Goal: Entertainment & Leisure: Consume media (video, audio)

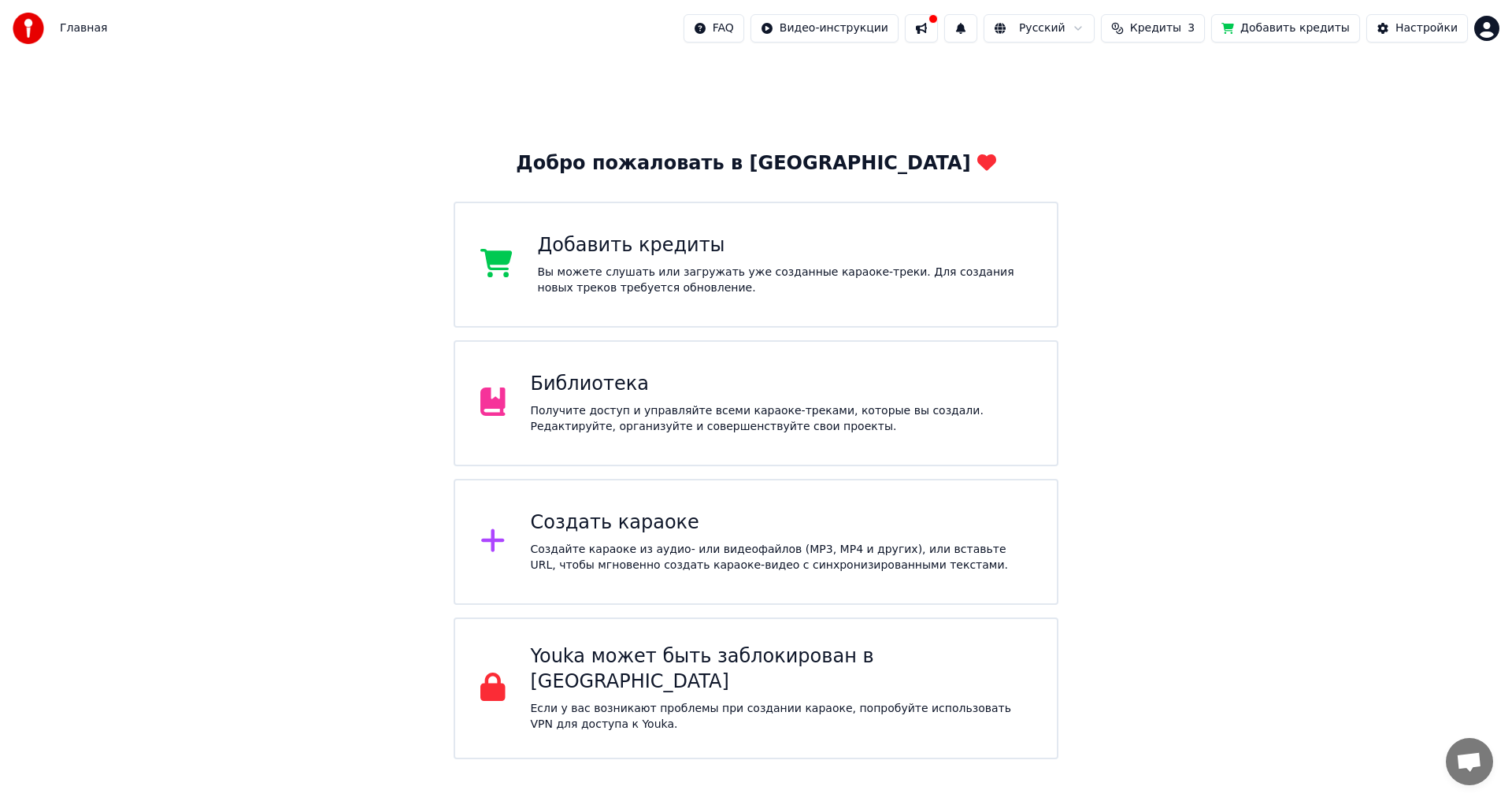
click at [640, 530] on div "Создать караоке" at bounding box center [782, 522] width 501 height 25
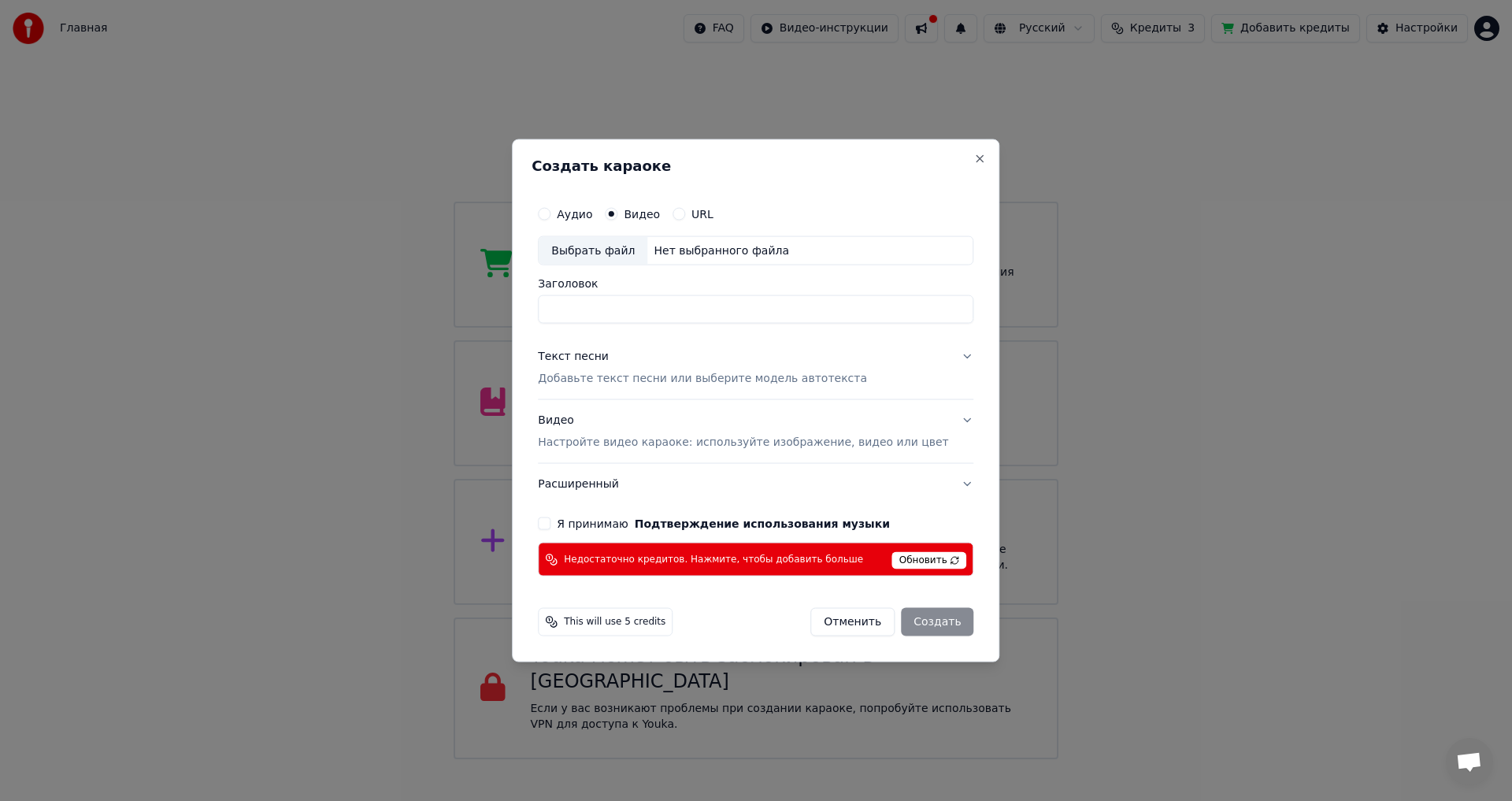
click at [903, 565] on span "Обновить" at bounding box center [930, 561] width 75 height 18
click at [975, 157] on button "Close" at bounding box center [981, 158] width 13 height 13
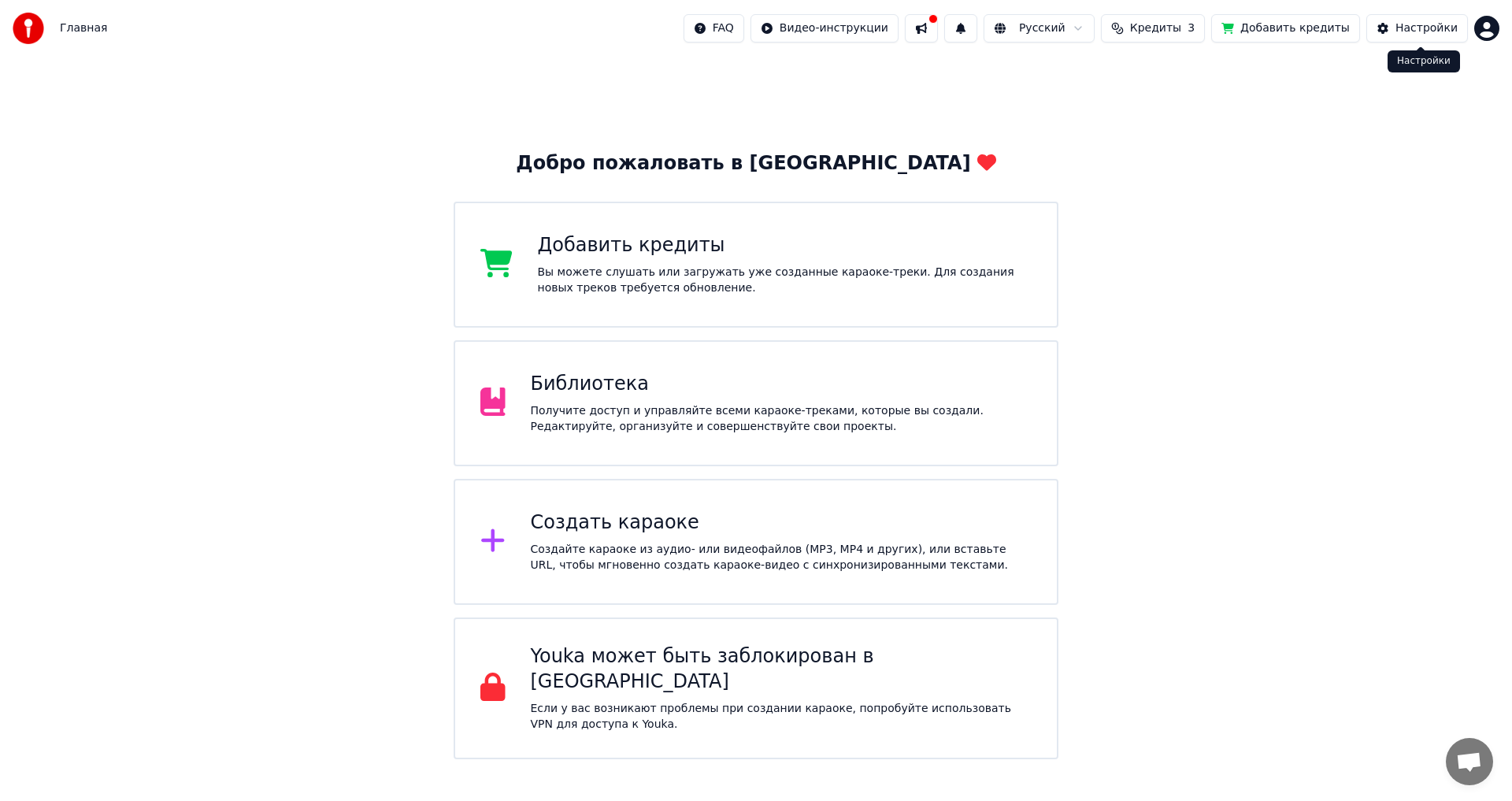
click at [1440, 32] on div "Настройки" at bounding box center [1426, 28] width 62 height 16
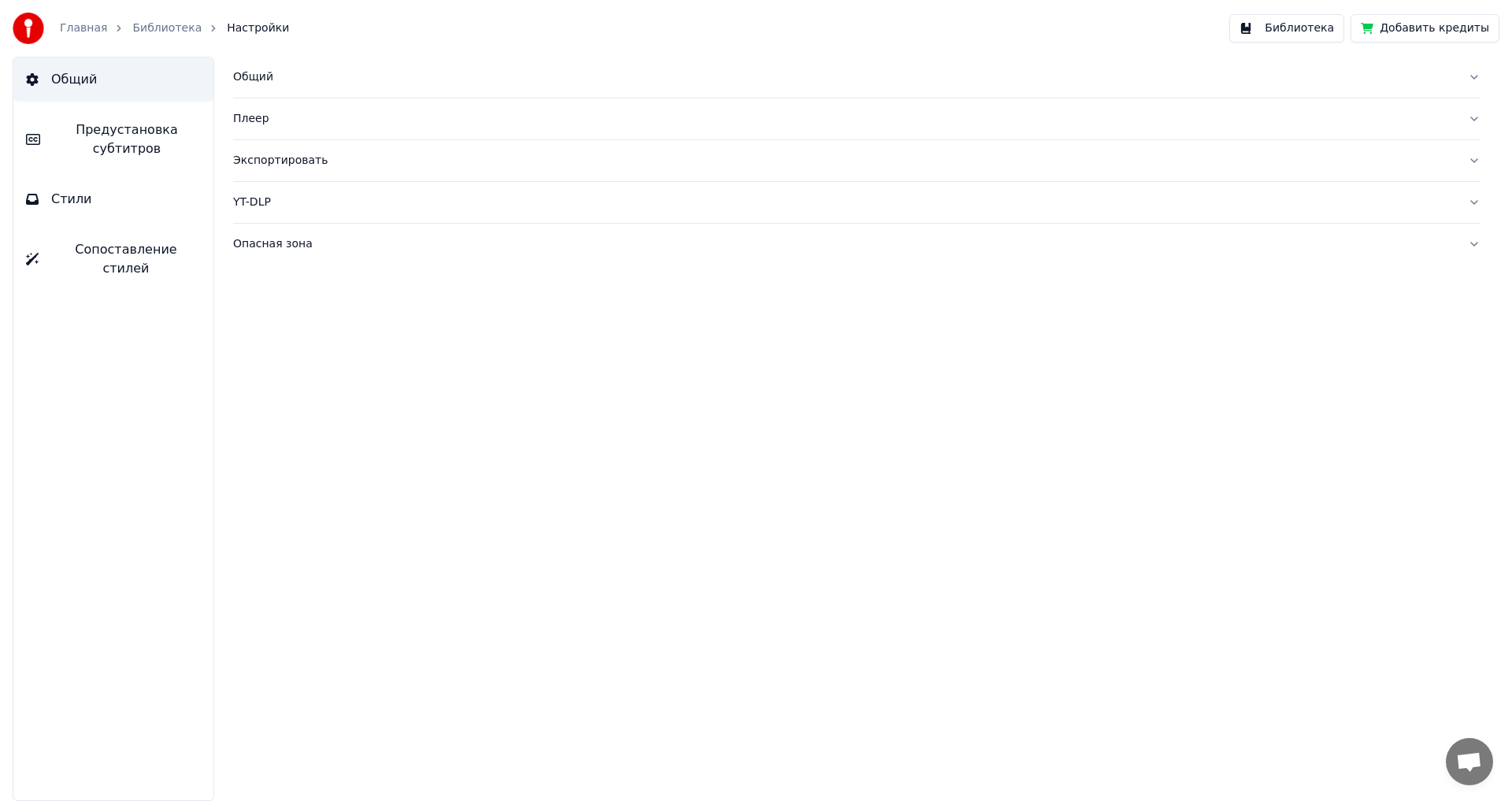
click at [61, 24] on link "Главная" at bounding box center [83, 28] width 47 height 16
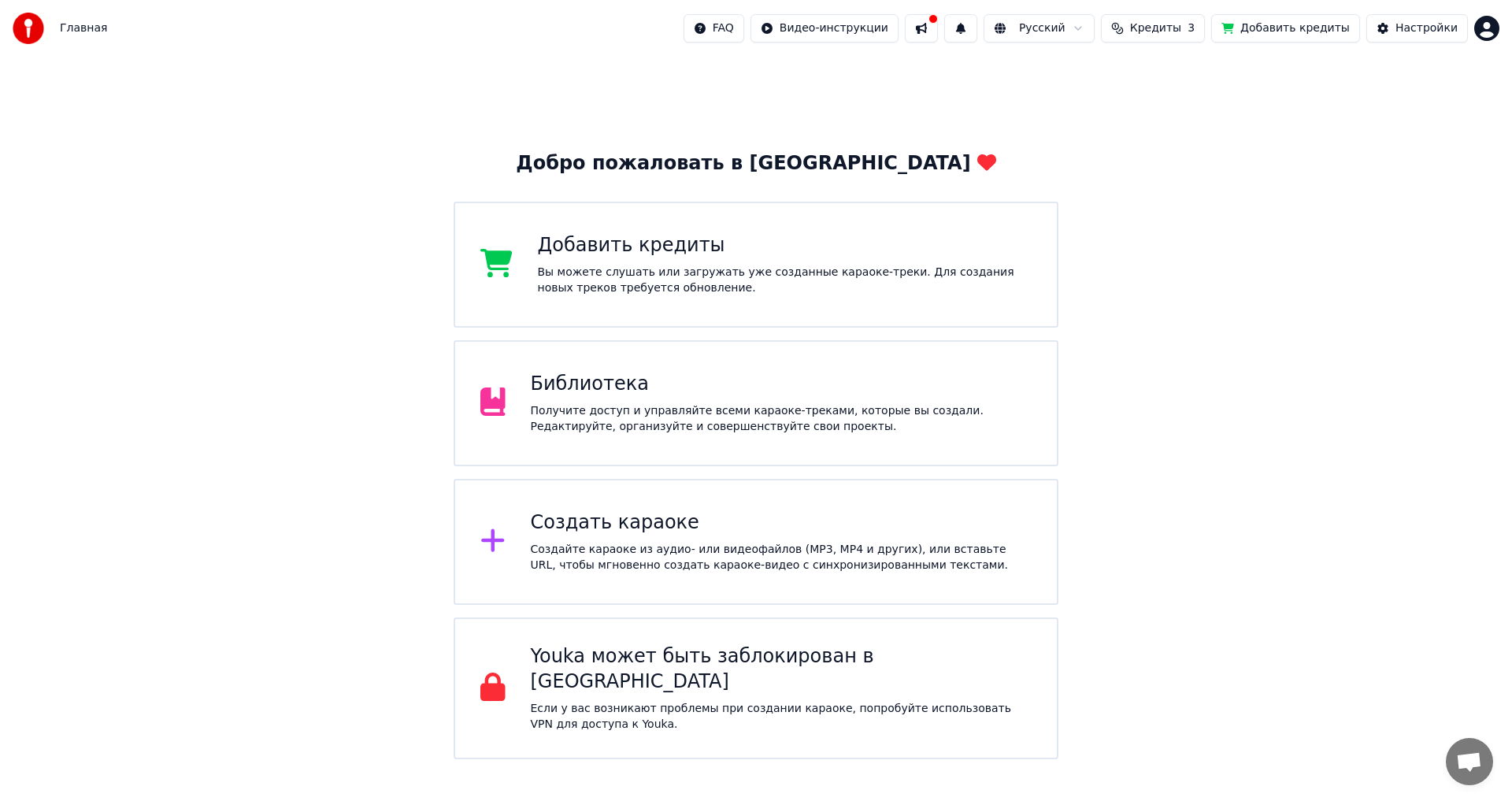
click at [938, 23] on button at bounding box center [921, 28] width 33 height 28
click at [1492, 152] on div "Добро пожаловать в Youka Добавить кредиты Вы можете слушать или загружать уже с…" at bounding box center [756, 408] width 1512 height 702
click at [744, 424] on div "Получите доступ и управляйте всеми караоке-треками, которые вы создали. Редакти…" at bounding box center [782, 419] width 501 height 31
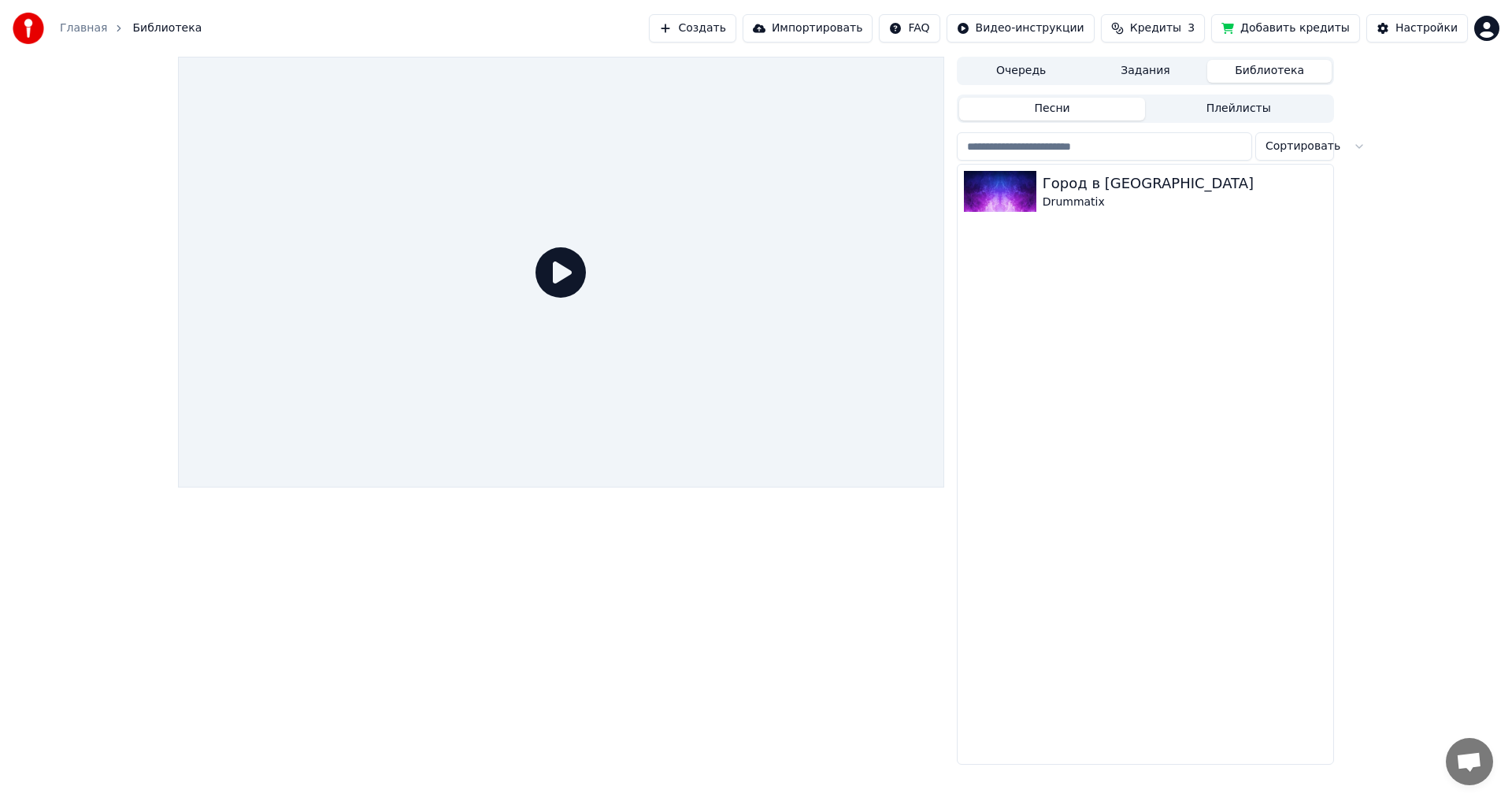
click at [611, 248] on div at bounding box center [562, 272] width 766 height 431
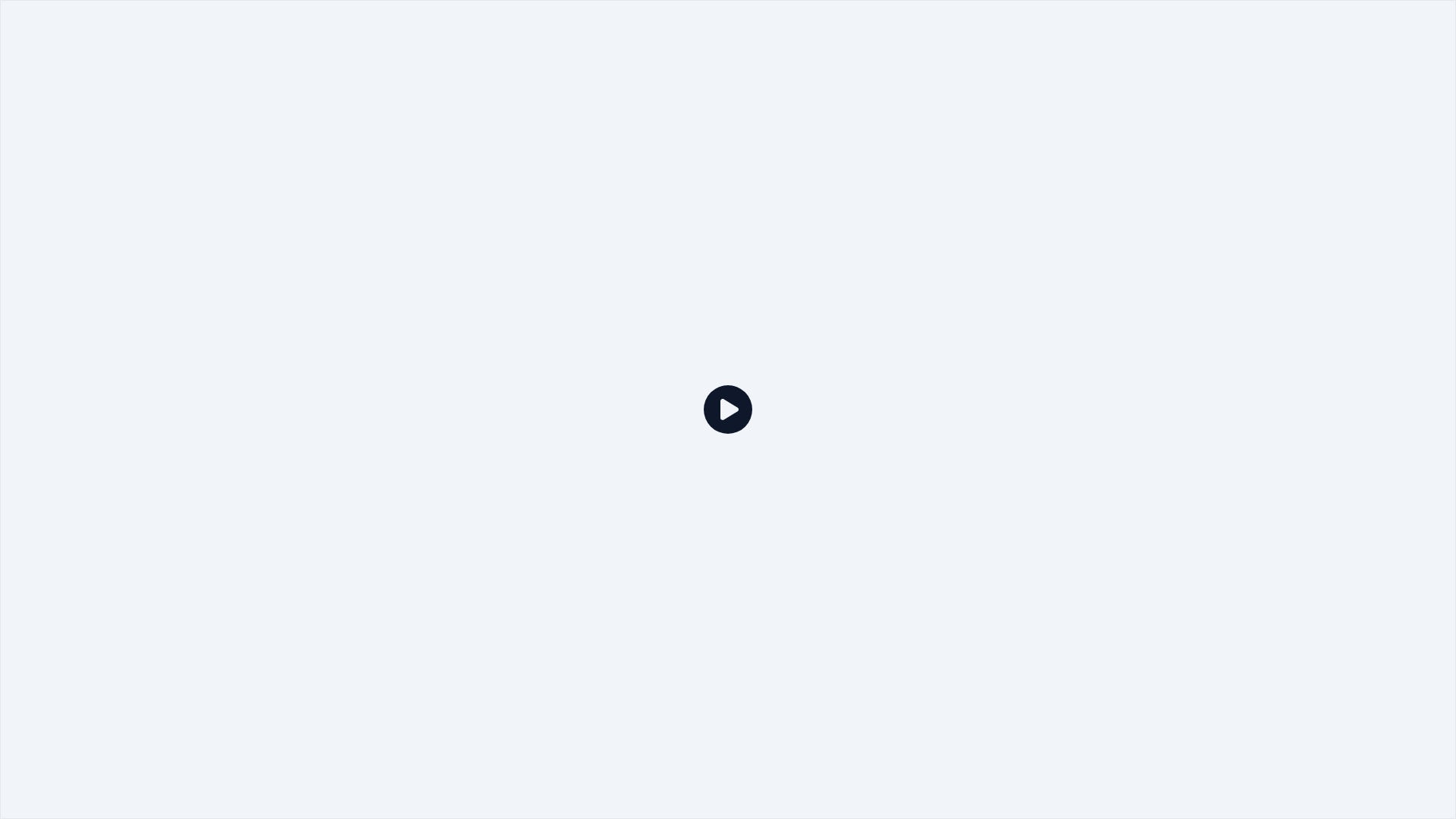
click at [730, 397] on icon at bounding box center [728, 409] width 49 height 49
click at [737, 427] on icon at bounding box center [728, 409] width 49 height 49
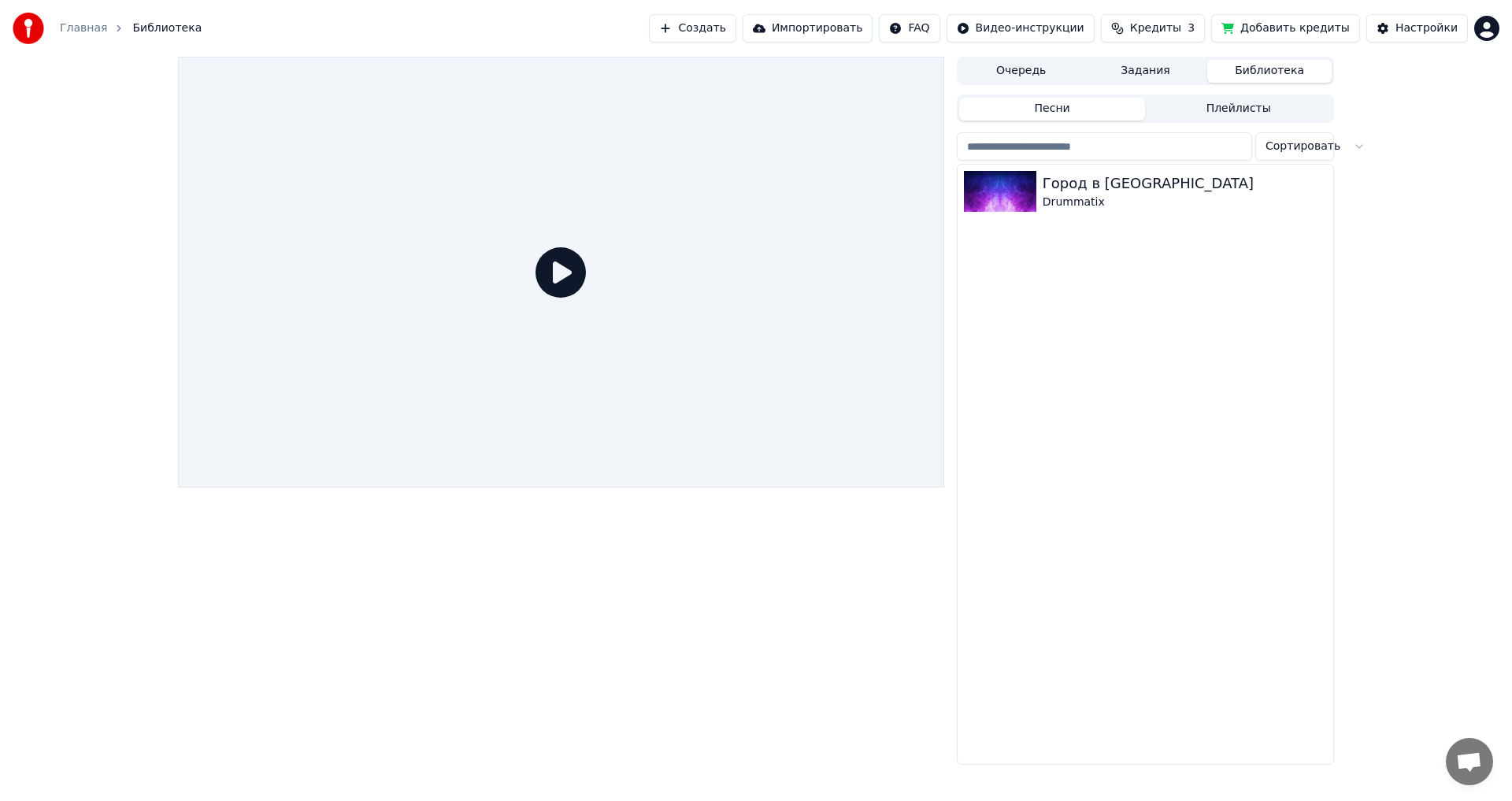
click at [1085, 101] on button "Песни" at bounding box center [1052, 109] width 186 height 22
click at [1137, 209] on div "Drummatix" at bounding box center [1177, 202] width 268 height 16
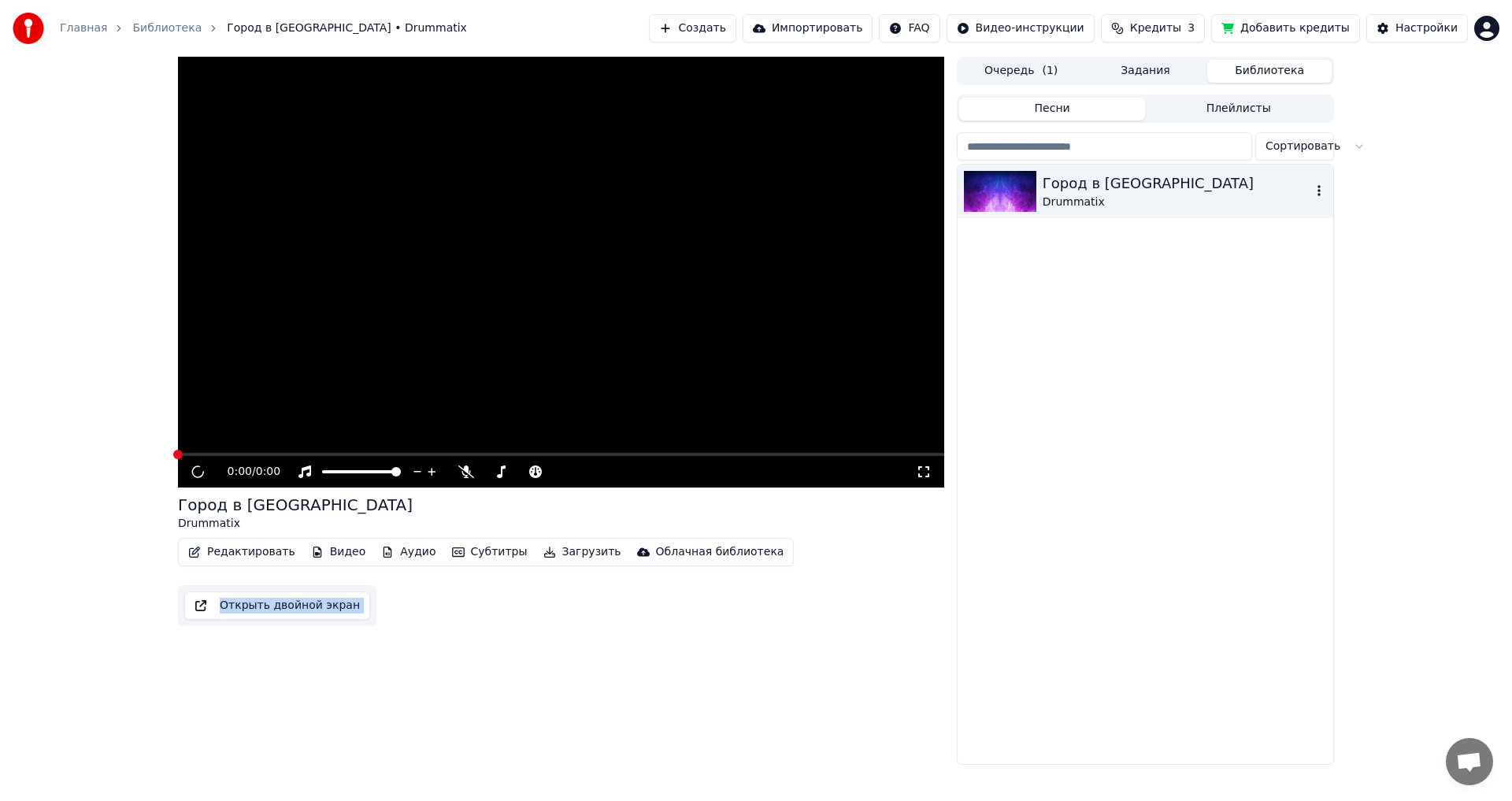
click at [1137, 208] on div "Drummatix" at bounding box center [1177, 202] width 268 height 16
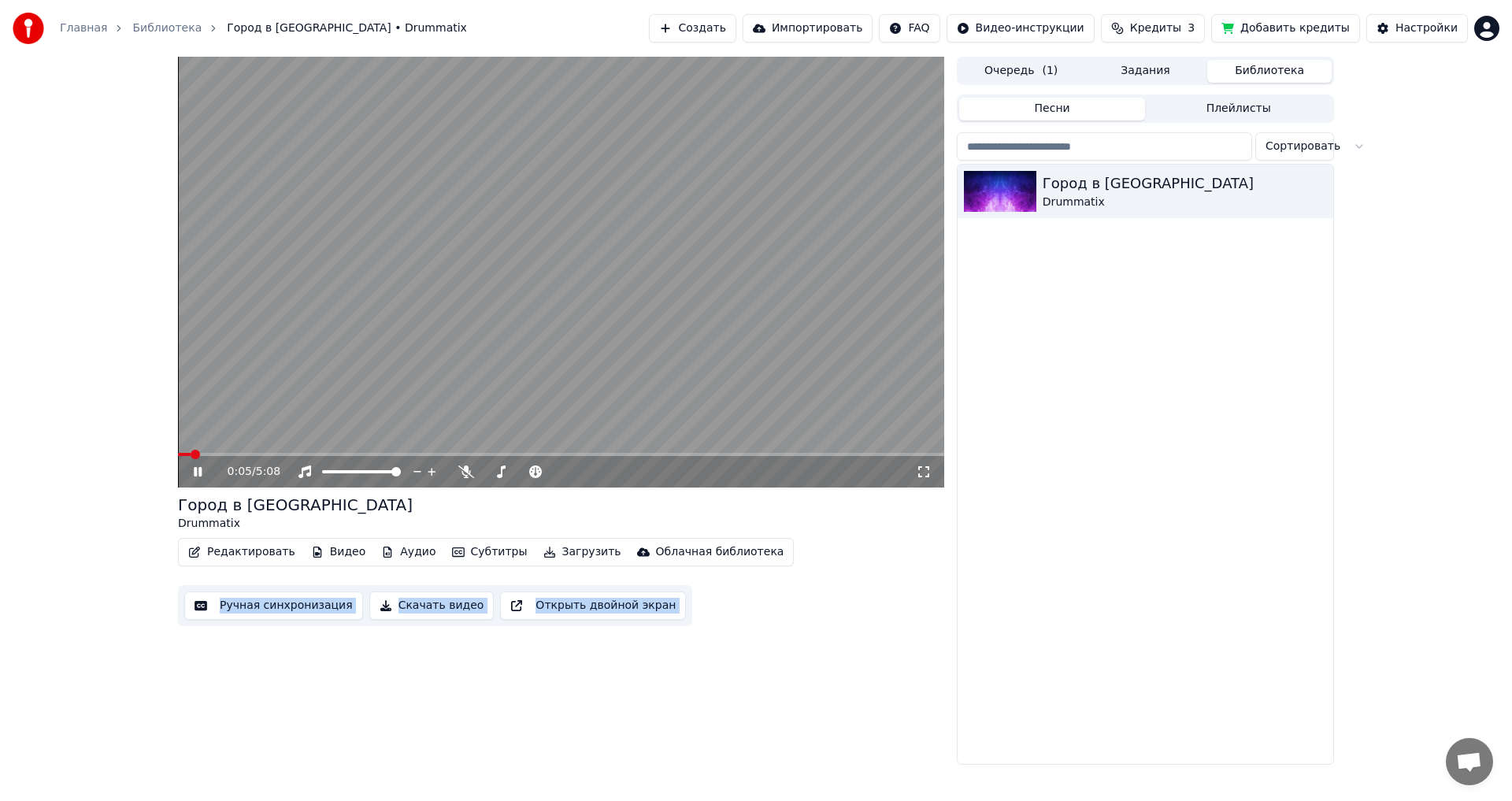
click at [313, 455] on span at bounding box center [562, 455] width 766 height 3
